Goal: Use online tool/utility

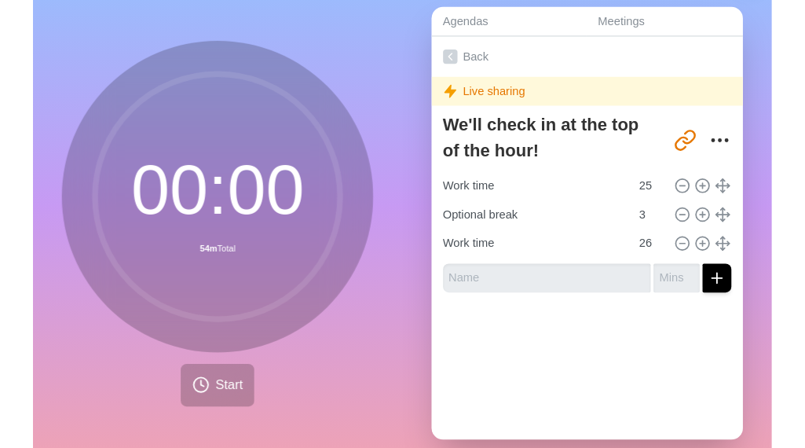
scroll to position [65, 0]
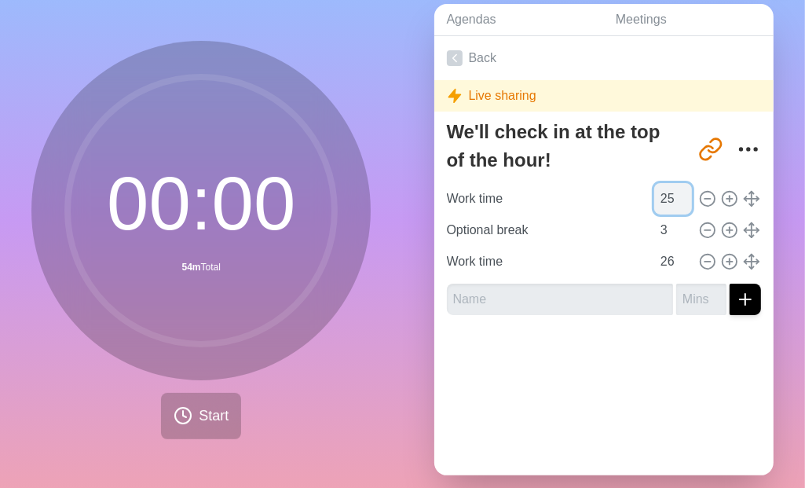
drag, startPoint x: 636, startPoint y: 197, endPoint x: 661, endPoint y: 199, distance: 24.4
click at [661, 199] on input "25" at bounding box center [673, 198] width 38 height 31
type input "2"
type input "16"
drag, startPoint x: 632, startPoint y: 261, endPoint x: 656, endPoint y: 258, distance: 23.8
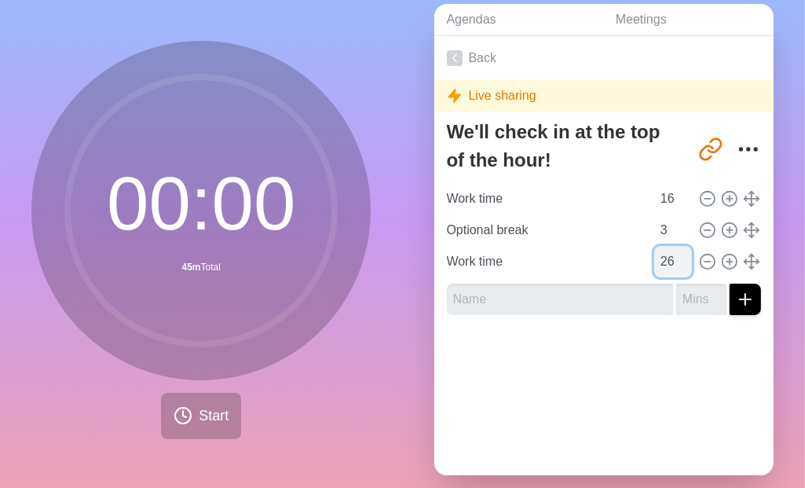
click at [656, 258] on input "26" at bounding box center [673, 261] width 38 height 31
type input "16"
click at [199, 410] on span "Start" at bounding box center [214, 415] width 30 height 21
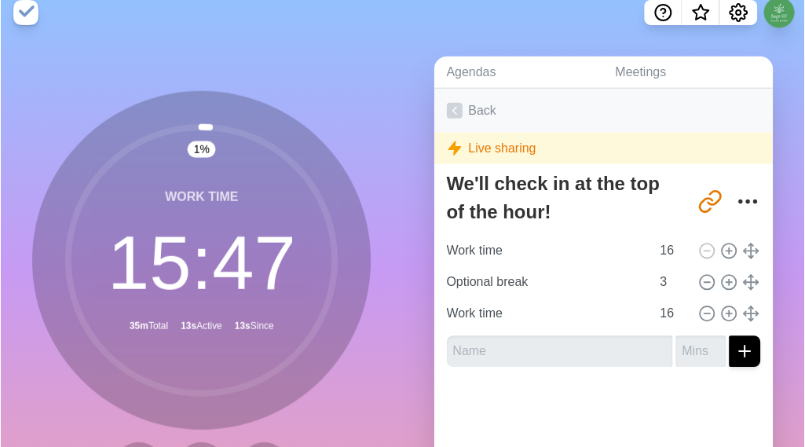
scroll to position [0, 0]
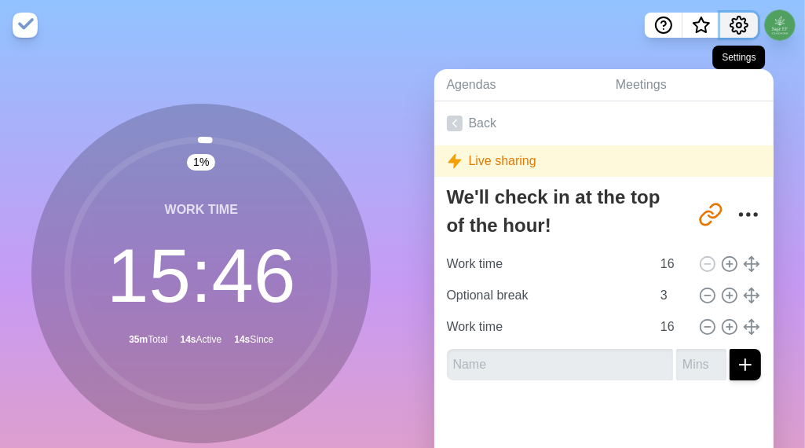
click at [735, 24] on icon "Settings" at bounding box center [739, 25] width 19 height 19
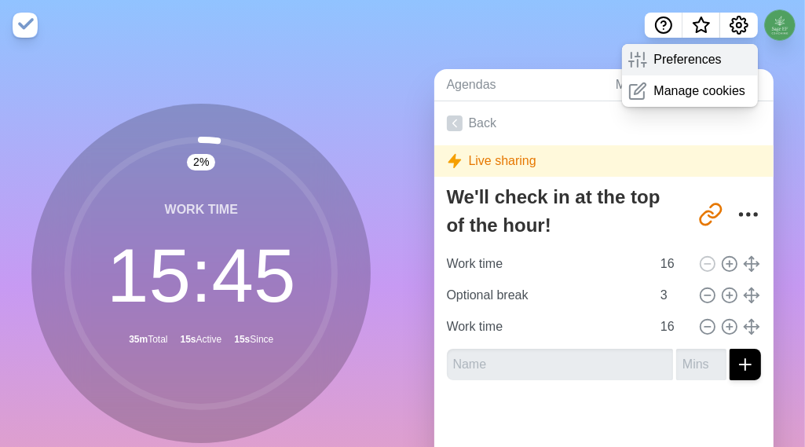
click at [689, 68] on div "Preferences" at bounding box center [690, 59] width 136 height 31
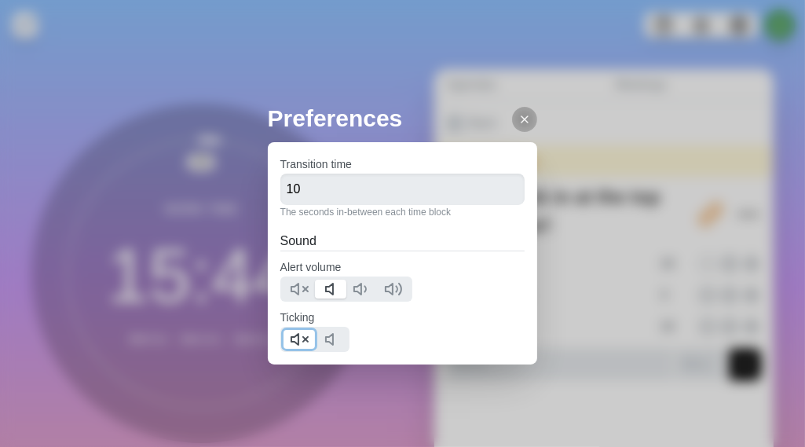
click at [304, 335] on icon at bounding box center [299, 339] width 19 height 19
click at [518, 115] on icon at bounding box center [524, 119] width 13 height 13
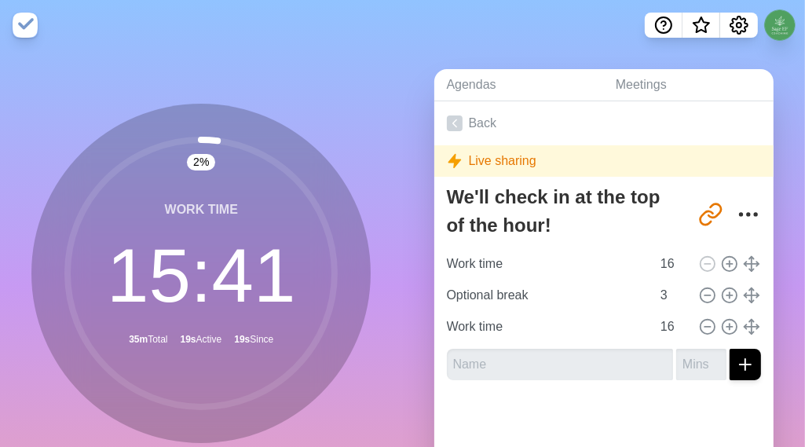
click at [784, 150] on div "Agendas Meetings Back Live sharing We'll check in at the top of the hour! [URL]…" at bounding box center [604, 311] width 403 height 522
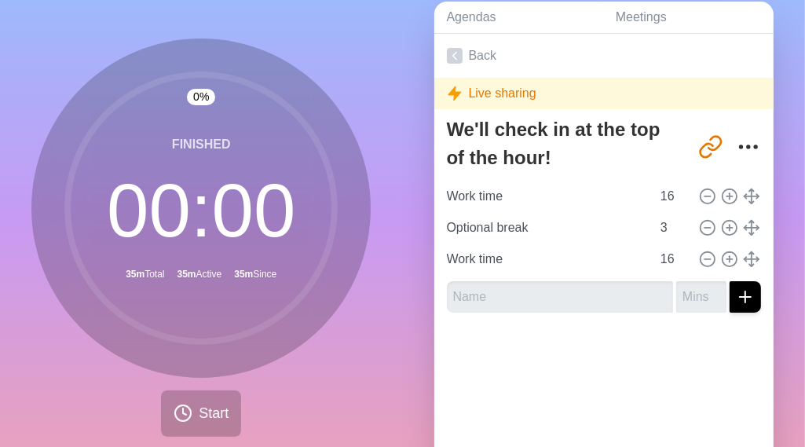
scroll to position [70, 0]
